Goal: Information Seeking & Learning: Understand process/instructions

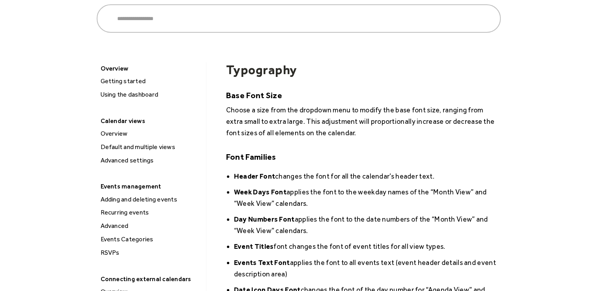
scroll to position [79, 0]
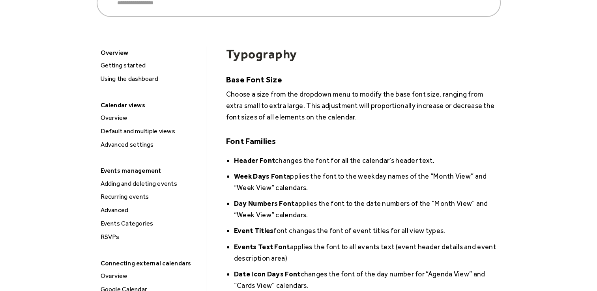
click at [148, 80] on div "Using the dashboard" at bounding box center [150, 79] width 104 height 10
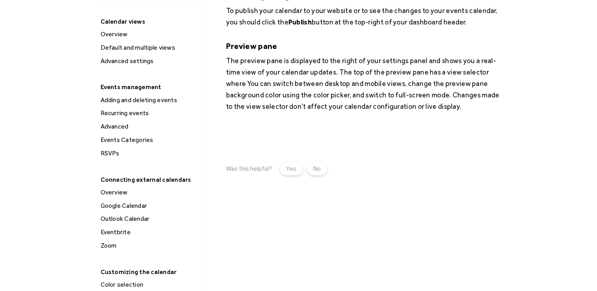
scroll to position [194, 0]
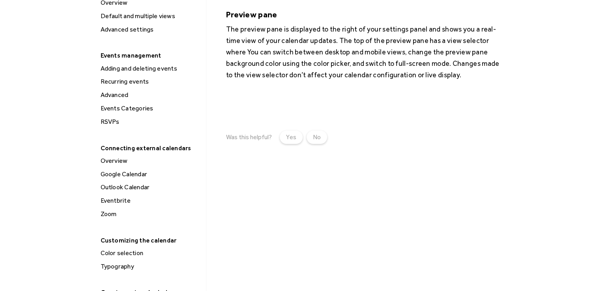
click at [127, 266] on div "Typography" at bounding box center [150, 266] width 104 height 10
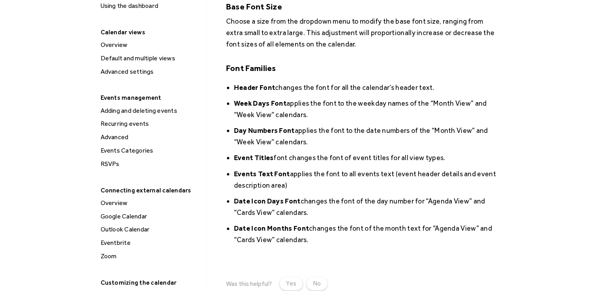
scroll to position [157, 0]
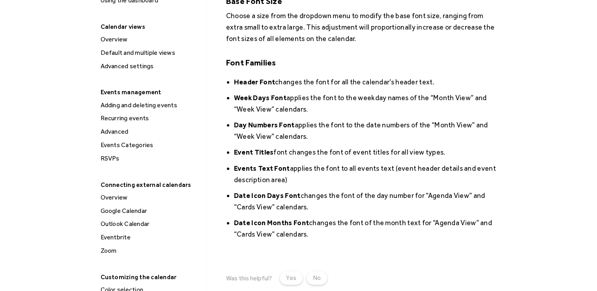
click at [590, 285] on div "Search ****** Bigcommerce Squarespace Weebly WordPress Shopify Wix Overview Get…" at bounding box center [298, 264] width 597 height 770
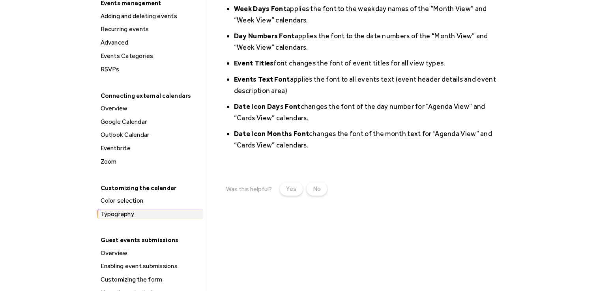
scroll to position [257, 0]
